Goal: Task Accomplishment & Management: Use online tool/utility

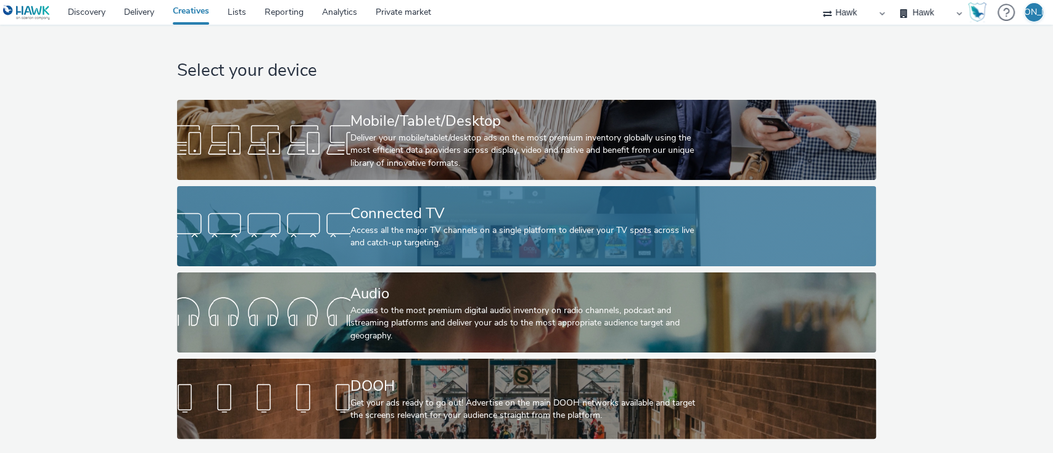
click at [271, 230] on div at bounding box center [263, 226] width 173 height 39
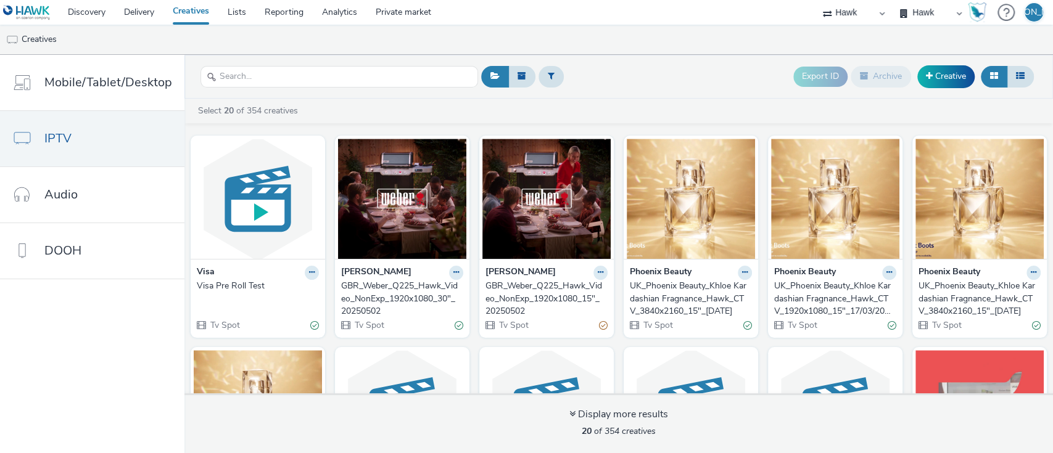
click at [248, 289] on div "Visa Pre Roll Test" at bounding box center [255, 286] width 117 height 12
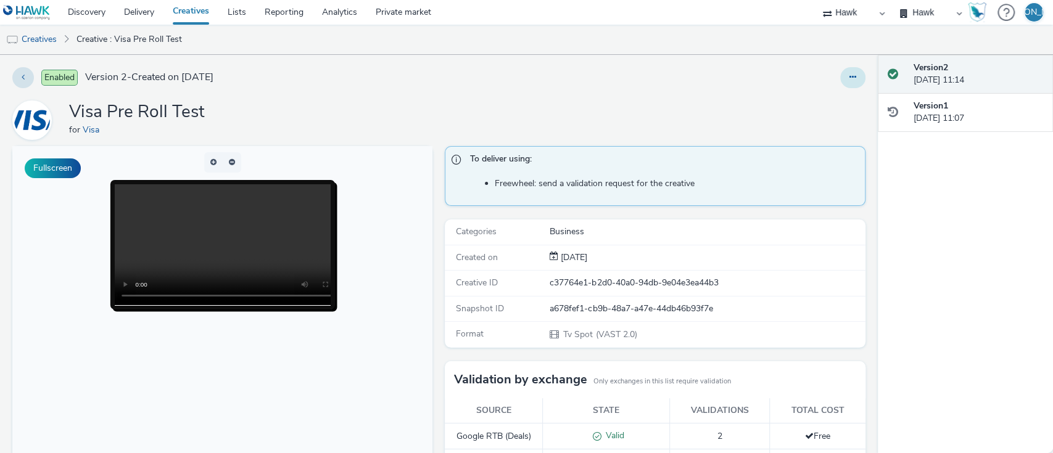
click at [850, 75] on icon at bounding box center [853, 77] width 7 height 9
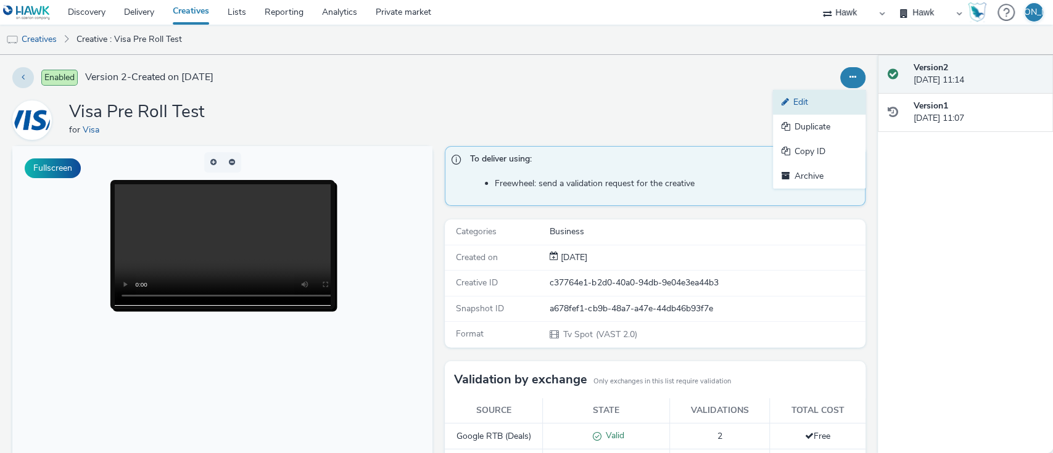
click at [837, 104] on link "Edit" at bounding box center [819, 102] width 93 height 25
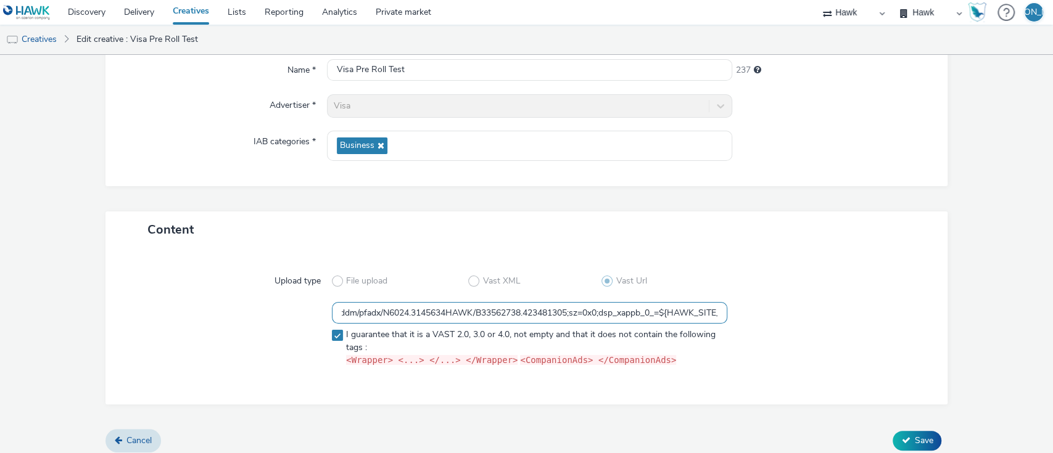
scroll to position [0, 864]
drag, startPoint x: 497, startPoint y: 312, endPoint x: 818, endPoint y: 317, distance: 321.5
click at [818, 317] on div "https://ad.doubleclick.net/ddm/pfadx/N6024.3145634HAWK/B33562738.423481305;sz=0…" at bounding box center [527, 337] width 798 height 70
click at [755, 220] on div "Content" at bounding box center [527, 230] width 843 height 36
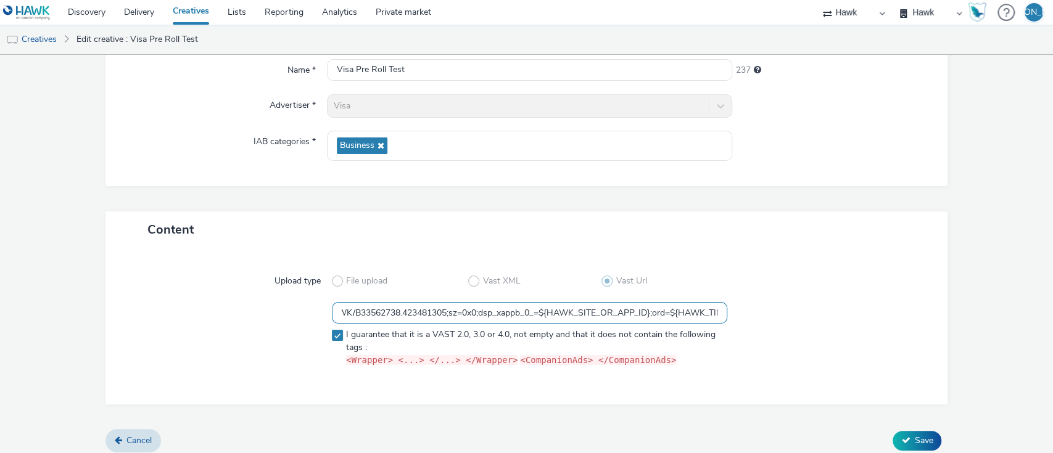
scroll to position [0, 864]
drag, startPoint x: 404, startPoint y: 304, endPoint x: 844, endPoint y: 305, distance: 439.9
click at [844, 305] on div "https://ad.doubleclick.net/ddm/pfadx/N6024.3145634HAWK/B33562738.423481305;sz=0…" at bounding box center [527, 337] width 798 height 70
click at [764, 254] on div "Upload type File upload Vast XML Vast Url https://ad.doubleclick.net/ddm/pfadx/…" at bounding box center [527, 326] width 843 height 157
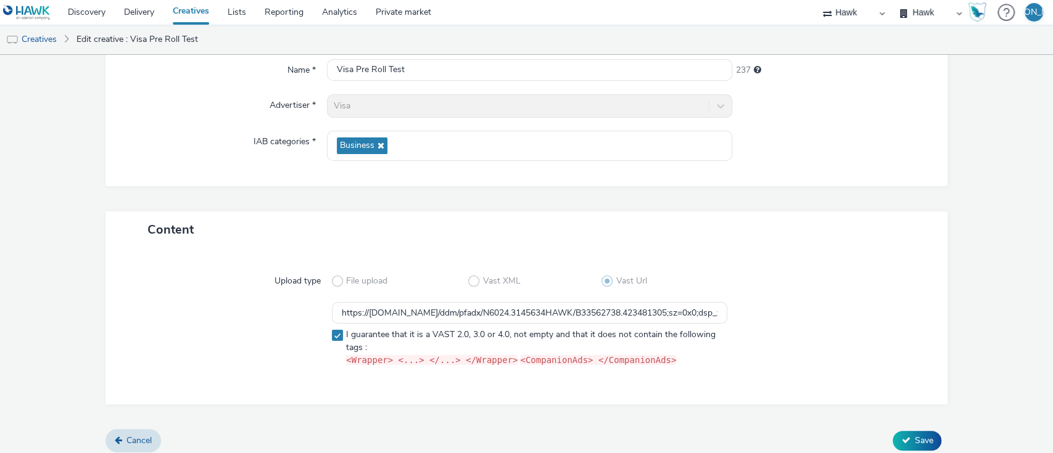
click at [924, 16] on select "Hawk Hawk Survey" at bounding box center [931, 12] width 74 height 25
click at [866, 6] on select "Hawk Hawk (Tests 2021)" at bounding box center [854, 12] width 74 height 25
